Goal: Find specific page/section: Find specific page/section

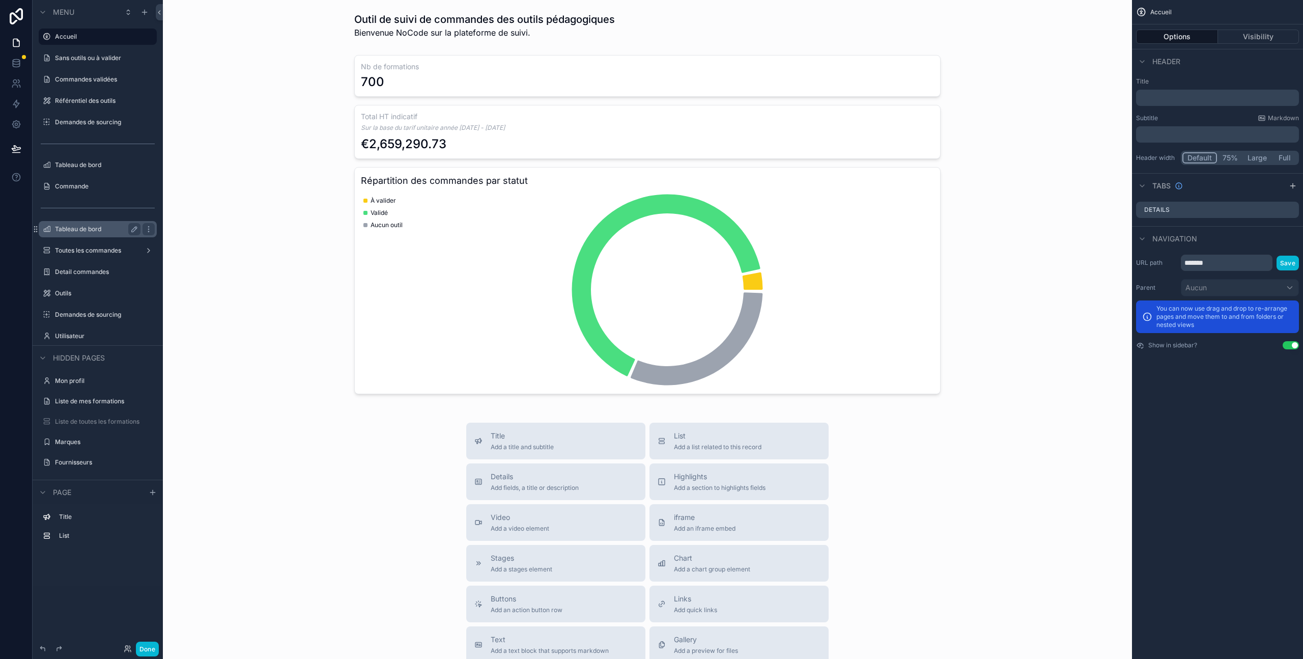
click at [88, 233] on div "Tableau de bord" at bounding box center [98, 229] width 86 height 12
click at [81, 262] on div "scrollable content" at bounding box center [98, 262] width 118 height 1
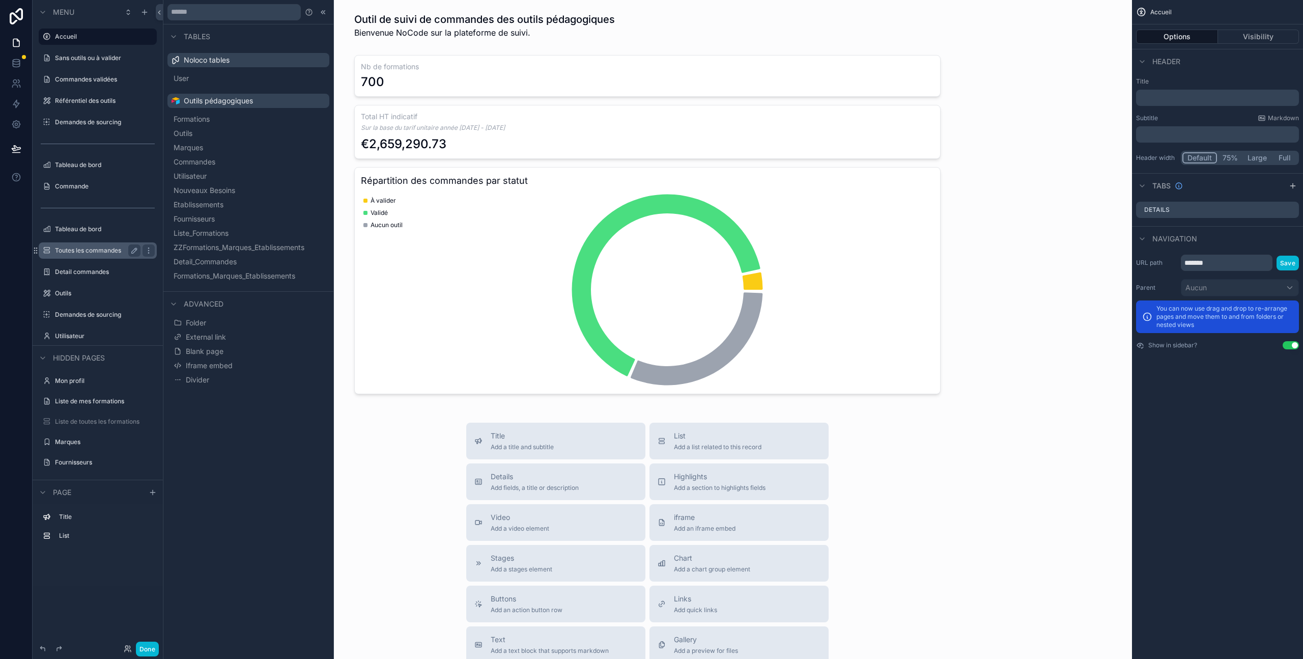
click at [81, 246] on label "Toutes les commandes" at bounding box center [95, 250] width 81 height 8
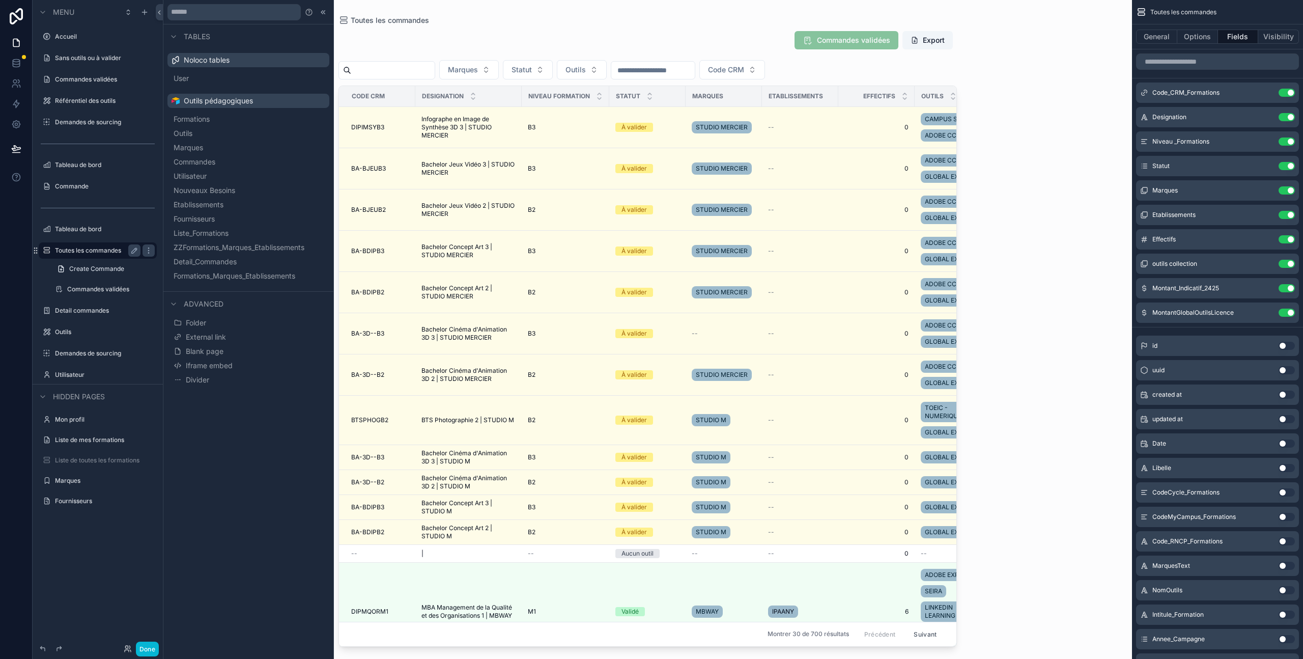
click at [798, 137] on div "scrollable content" at bounding box center [647, 323] width 651 height 647
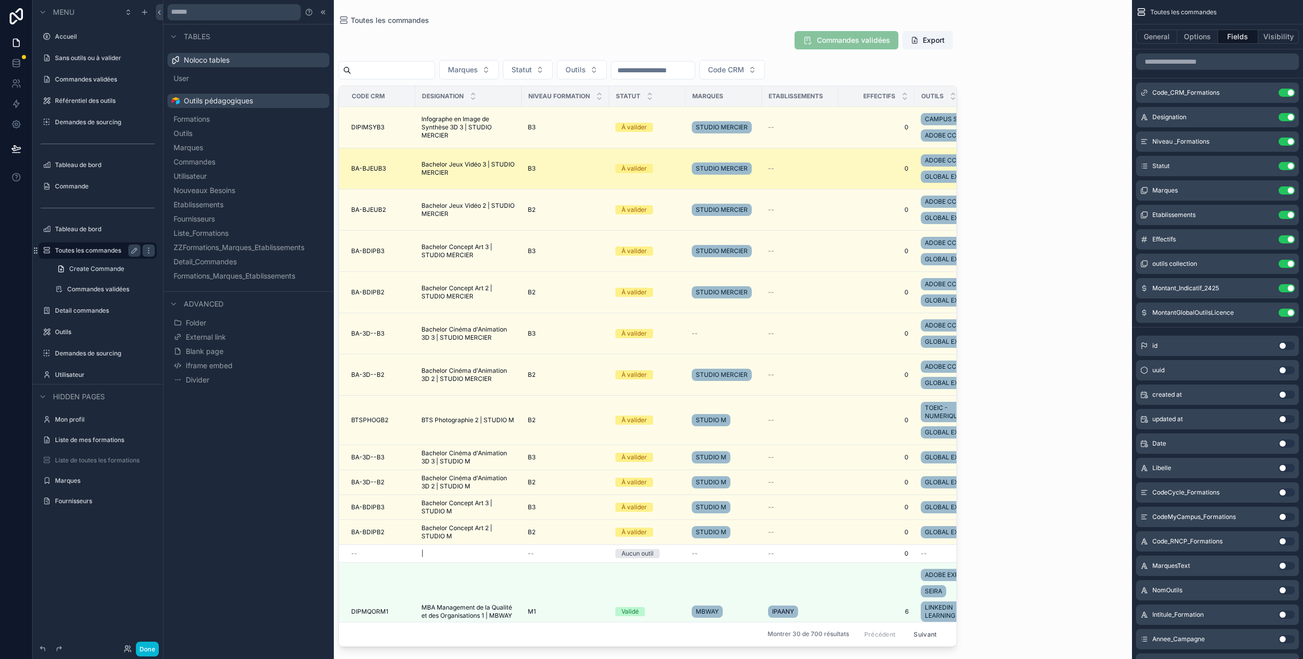
click at [474, 185] on td "Bachelor Jeux Vidéo 3 | STUDIO MERCIER Bachelor Jeux Vidéo 3 | STUDIO MERCIER" at bounding box center [468, 168] width 106 height 41
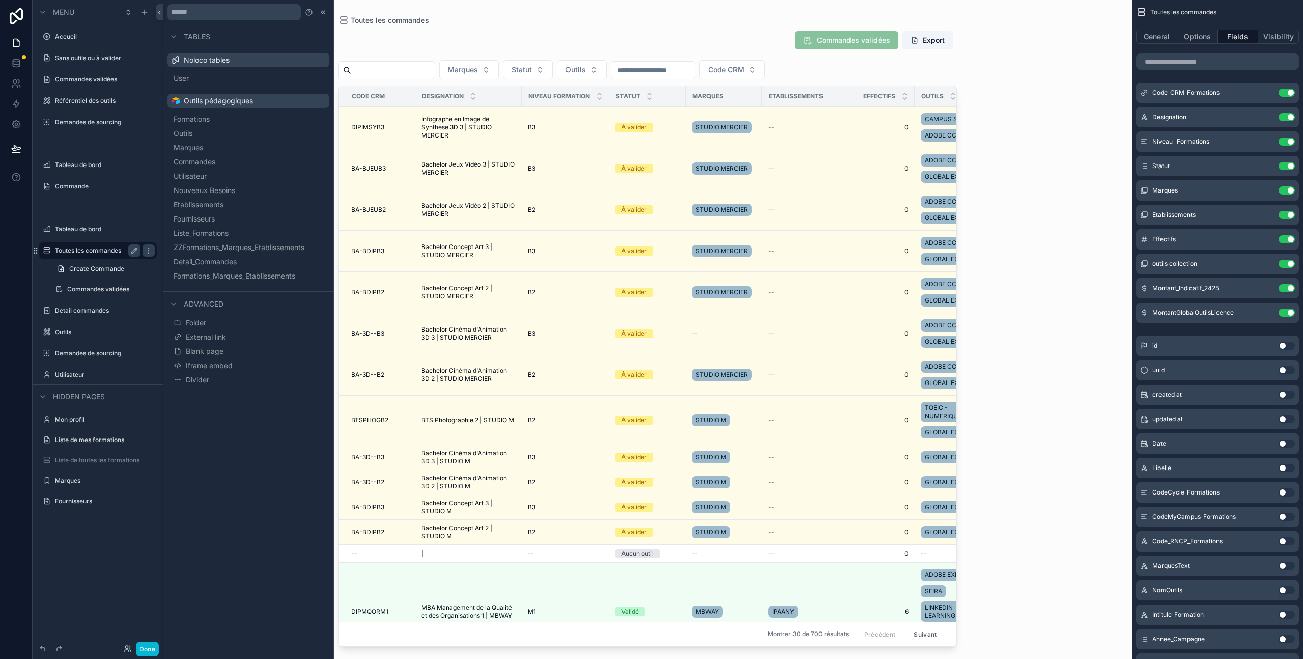
click at [449, 52] on div "Commandes validées Export" at bounding box center [648, 42] width 619 height 23
click at [13, 65] on icon at bounding box center [16, 65] width 7 height 4
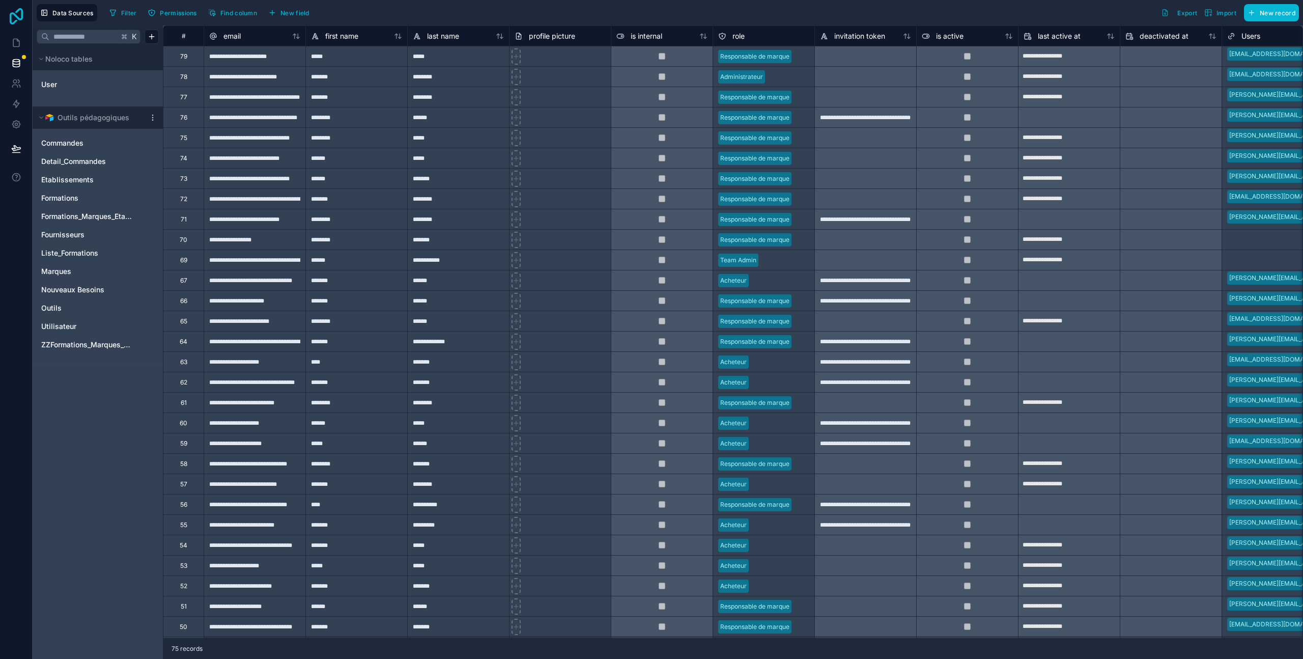
click at [12, 18] on icon at bounding box center [16, 16] width 20 height 16
